Goal: Find specific page/section: Find specific page/section

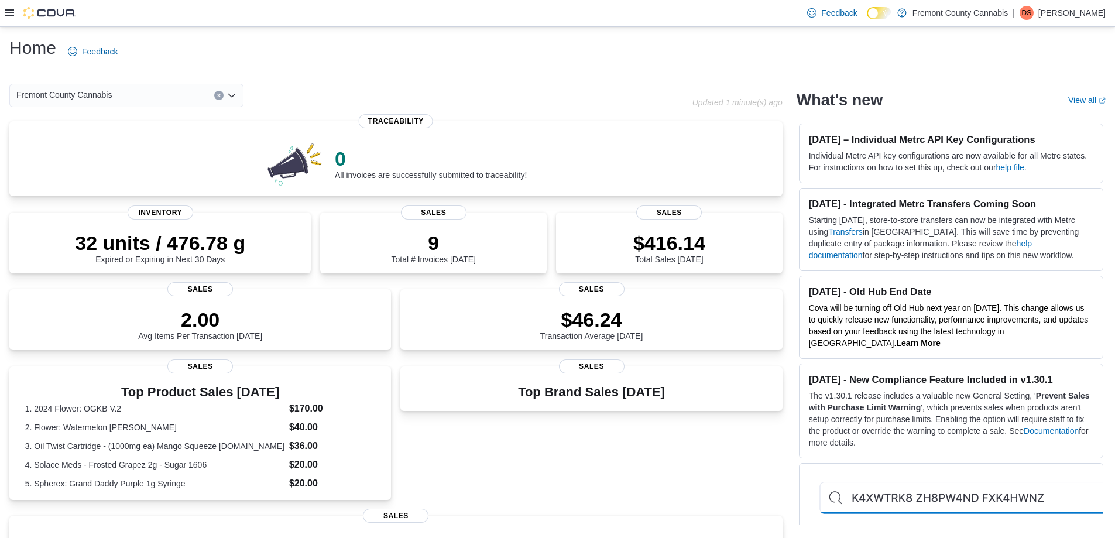
click at [6, 18] on icon at bounding box center [9, 12] width 9 height 9
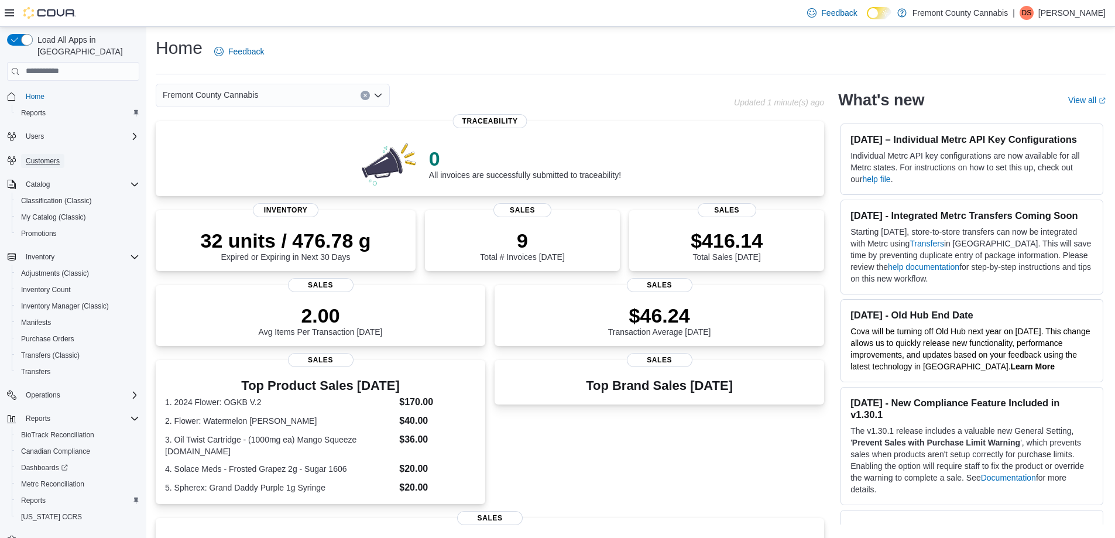
click at [51, 156] on span "Customers" at bounding box center [43, 160] width 34 height 9
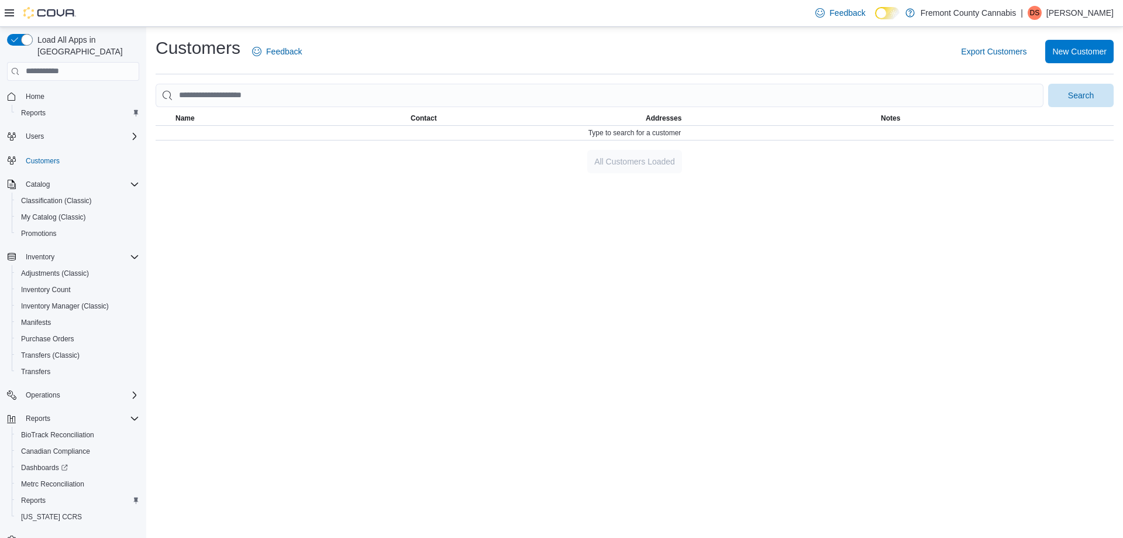
click at [226, 140] on div at bounding box center [635, 144] width 958 height 9
click at [214, 128] on div "Type to search for a customer" at bounding box center [635, 133] width 958 height 14
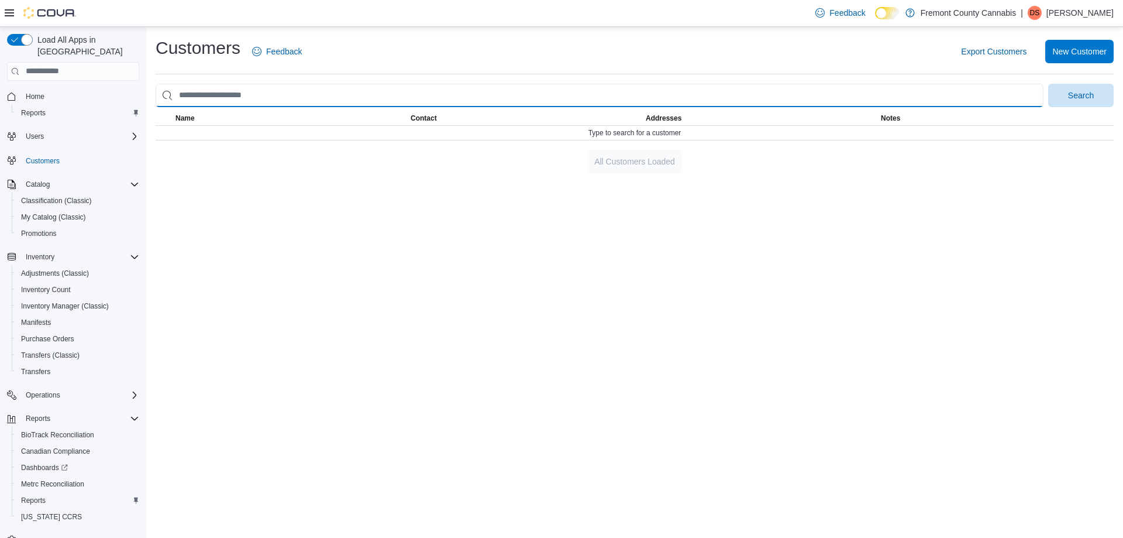
click at [228, 98] on input "search" at bounding box center [600, 95] width 888 height 23
type input "****"
click at [1049, 84] on button "Search" at bounding box center [1082, 95] width 66 height 23
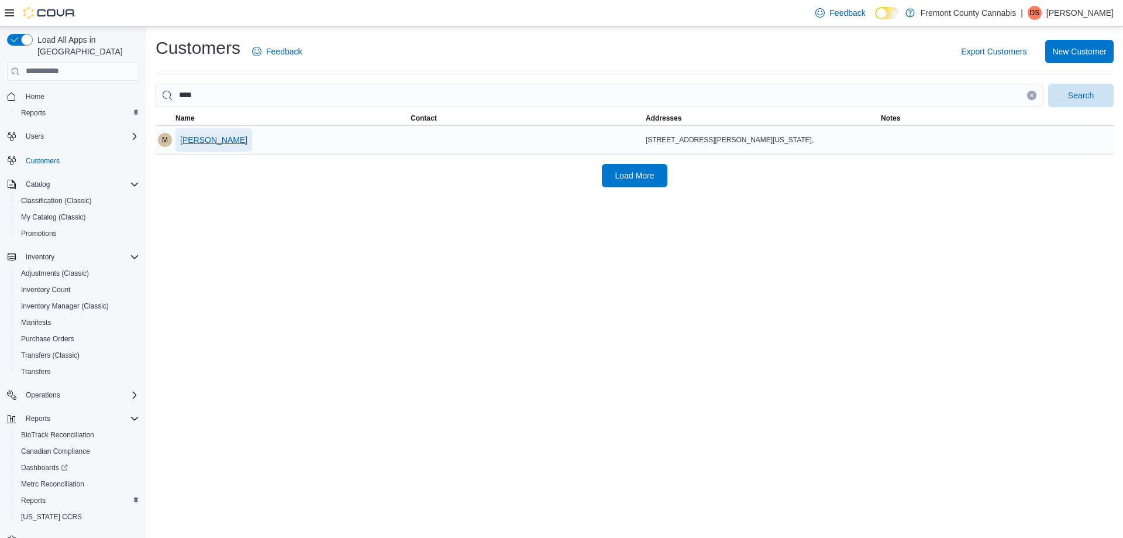
click at [200, 138] on span "Marcus Naab" at bounding box center [213, 140] width 67 height 12
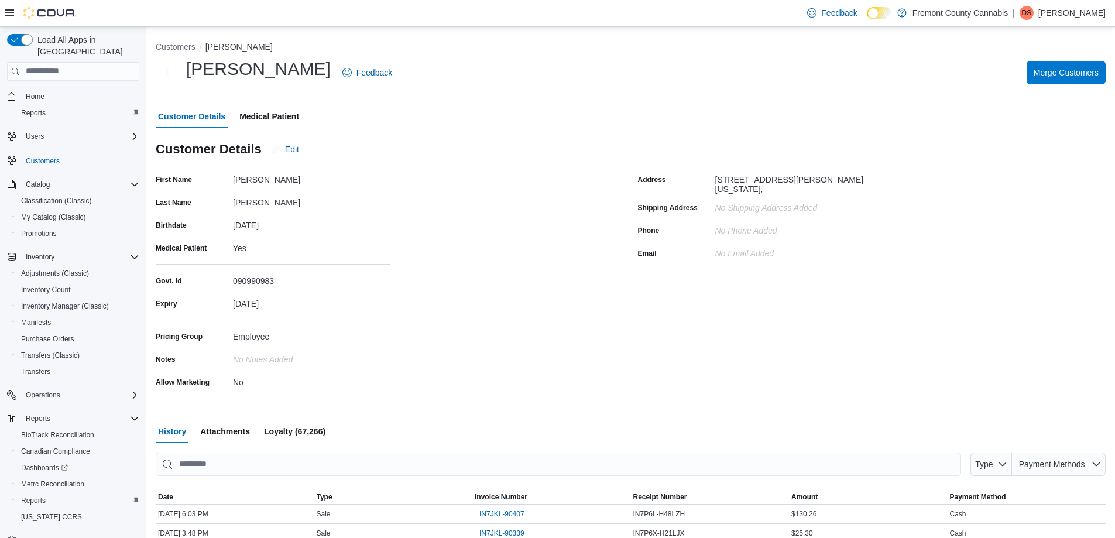
scroll to position [59, 0]
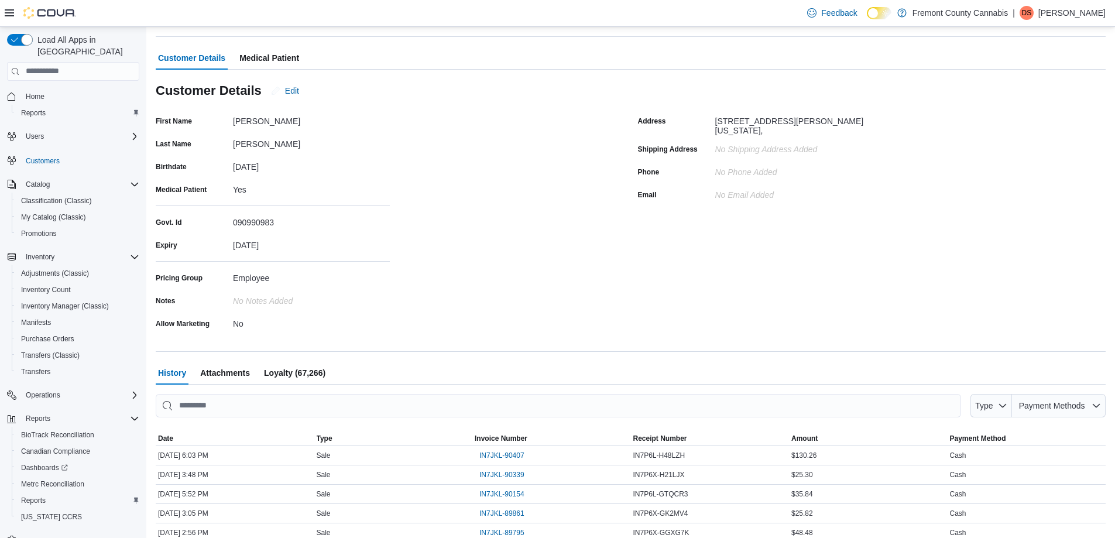
click at [224, 374] on span "Attachments" at bounding box center [225, 372] width 50 height 23
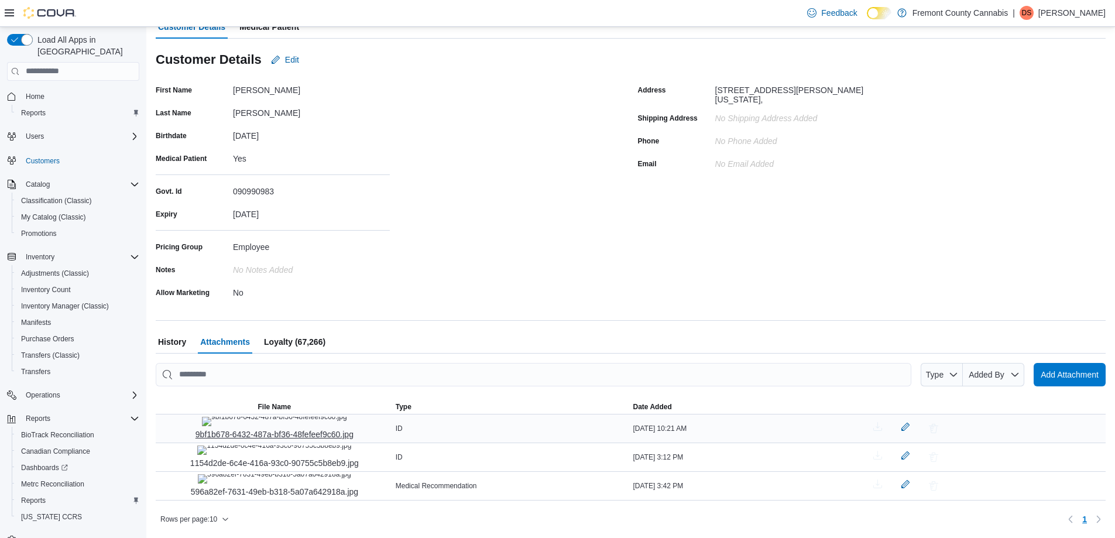
scroll to position [189, 0]
click at [269, 417] on img "9bf1b678-6432-487a-bf36-48fefeef9c60.jpg" at bounding box center [274, 421] width 145 height 9
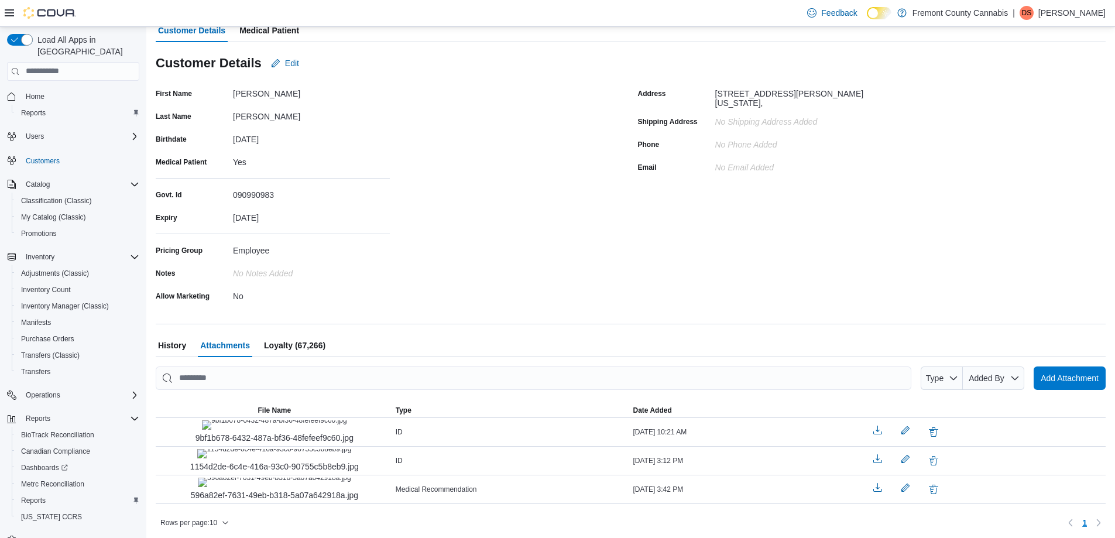
scroll to position [0, 0]
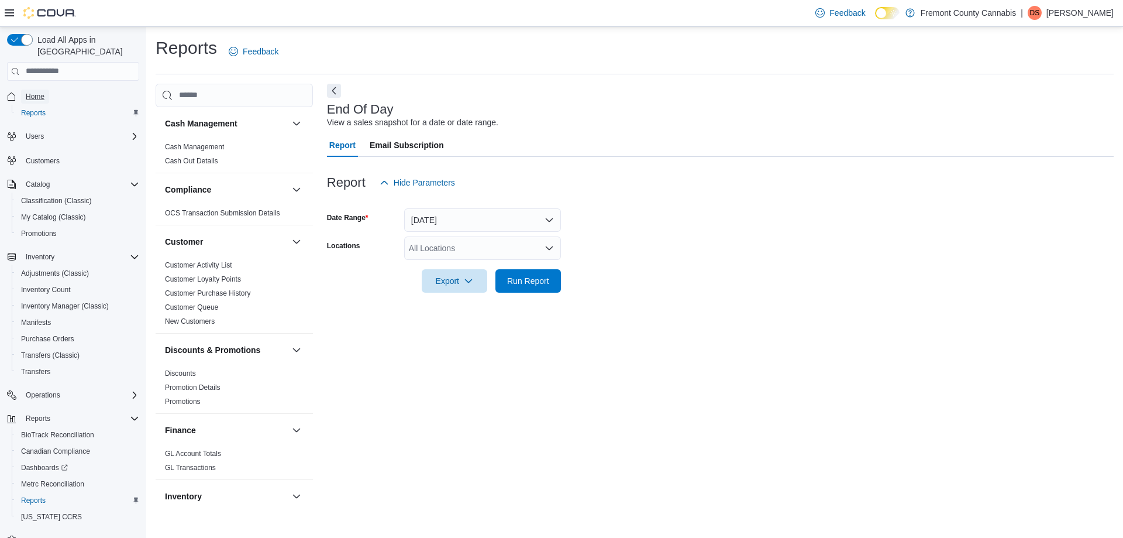
click at [40, 92] on span "Home" at bounding box center [35, 96] width 19 height 9
